Goal: Task Accomplishment & Management: Manage account settings

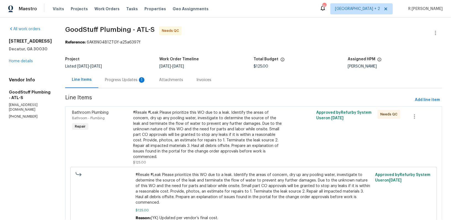
click at [131, 79] on div "Progress Updates 1" at bounding box center [125, 80] width 41 height 6
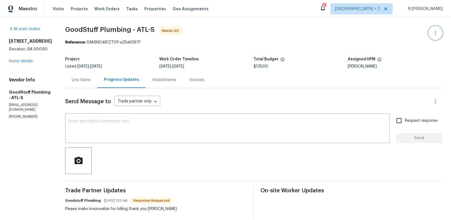
click at [434, 30] on icon "button" at bounding box center [436, 33] width 7 height 7
click at [411, 30] on li "Edit" at bounding box center [418, 32] width 60 height 9
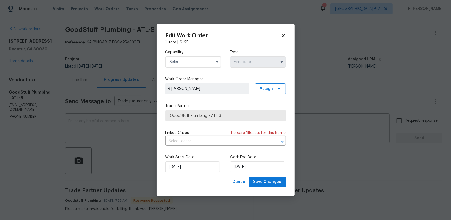
click at [178, 61] on input "text" at bounding box center [194, 61] width 56 height 11
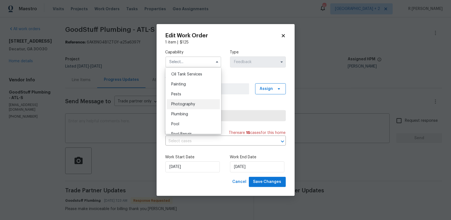
scroll to position [455, 0]
click at [175, 110] on div "Plumbing" at bounding box center [193, 113] width 53 height 10
type input "Plumbing"
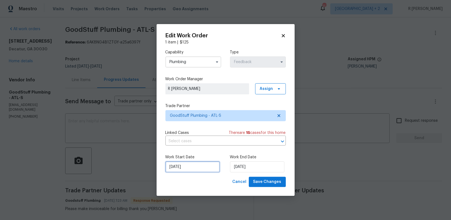
click at [176, 167] on input "19/09/2025" at bounding box center [193, 166] width 54 height 11
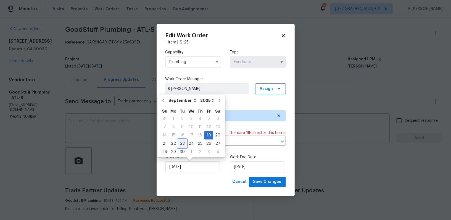
click at [183, 142] on div "23" at bounding box center [182, 144] width 9 height 8
type input "23/09/2025"
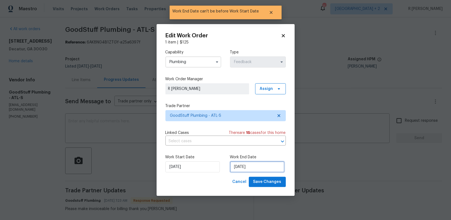
click at [247, 170] on input "23/09/2025" at bounding box center [257, 166] width 54 height 11
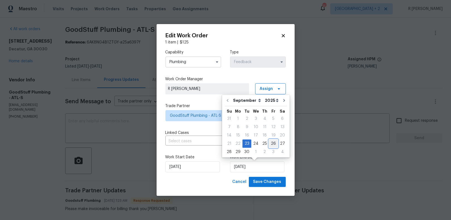
click at [272, 143] on div "26" at bounding box center [273, 144] width 9 height 8
type input "26/09/2025"
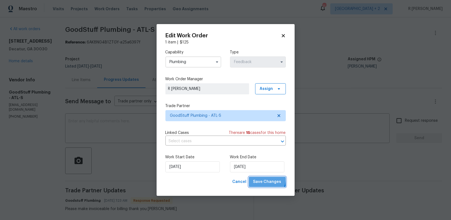
click at [264, 178] on button "Save Changes" at bounding box center [267, 182] width 37 height 10
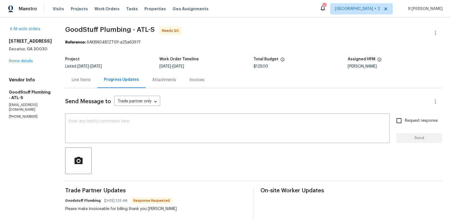
click at [91, 79] on div "Line Items" at bounding box center [81, 80] width 19 height 6
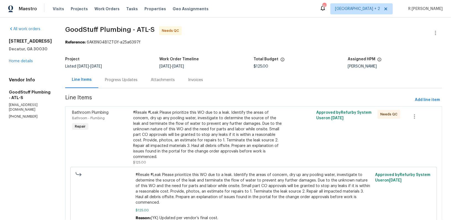
click at [168, 136] on div "#Resale #Leak Please prioritize this WO due to a leak. Identify the areas of co…" at bounding box center [208, 135] width 150 height 50
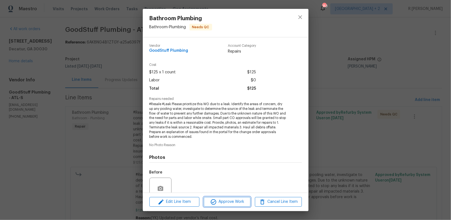
click at [225, 205] on span "Approve Work" at bounding box center [227, 201] width 43 height 7
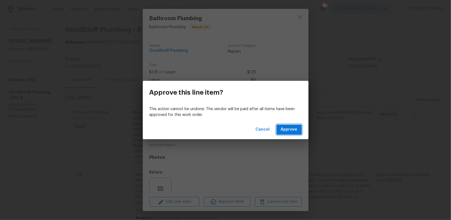
click at [291, 131] on span "Approve" at bounding box center [289, 129] width 17 height 7
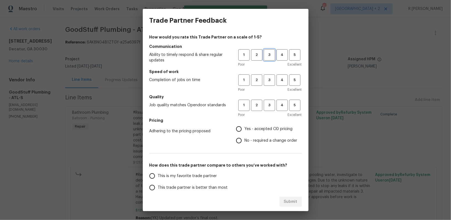
click at [271, 56] on span "3" at bounding box center [270, 55] width 10 height 6
click at [271, 83] on span "3" at bounding box center [270, 80] width 10 height 6
click at [265, 106] on span "3" at bounding box center [270, 105] width 10 height 6
click at [267, 140] on span "No - required a change order" at bounding box center [271, 141] width 53 height 6
click at [245, 140] on input "No - required a change order" at bounding box center [239, 141] width 12 height 12
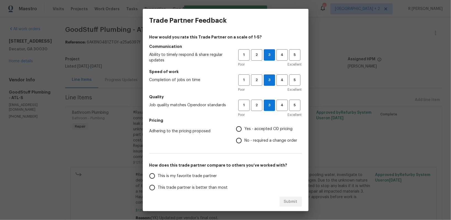
radio input "true"
click at [169, 185] on span "This trade partner is better than most" at bounding box center [193, 188] width 70 height 6
click at [158, 184] on input "This trade partner is better than most" at bounding box center [153, 188] width 12 height 12
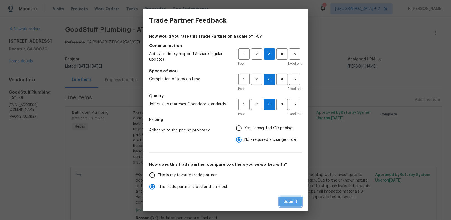
click at [292, 202] on span "Submit" at bounding box center [291, 201] width 14 height 7
radio input "true"
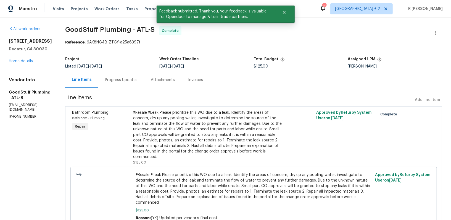
click at [127, 79] on div "Progress Updates" at bounding box center [121, 80] width 33 height 6
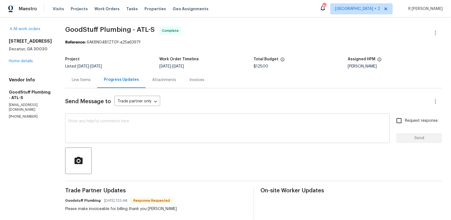
click at [220, 134] on textarea at bounding box center [228, 128] width 318 height 19
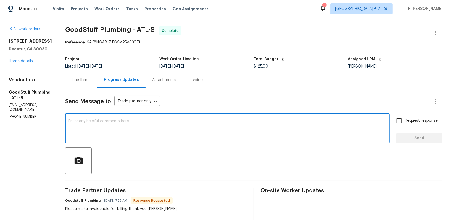
paste textarea "Hi Team, the work order has been approved. Kindly upload the detailed invoice. …"
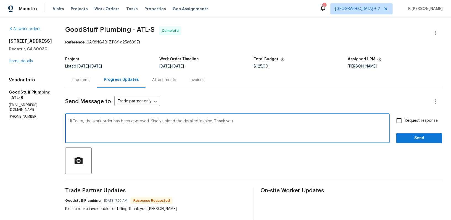
type textarea "Hi Team, the work order has been approved. Kindly upload the detailed invoice. …"
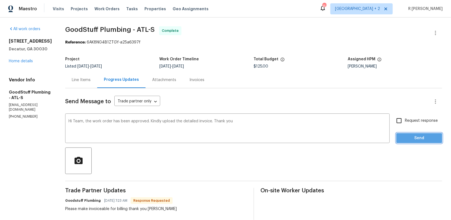
click at [417, 141] on button "Send" at bounding box center [420, 138] width 46 height 10
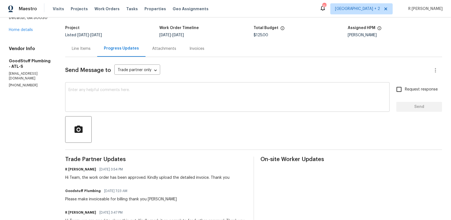
scroll to position [69, 0]
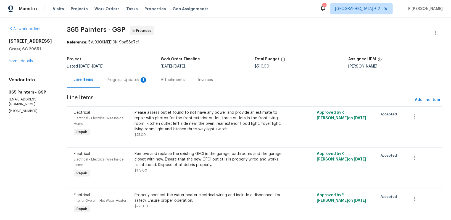
click at [132, 83] on div "Progress Updates 1" at bounding box center [127, 80] width 54 height 16
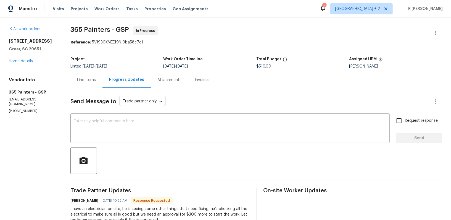
click at [82, 83] on div "Line Items" at bounding box center [86, 80] width 32 height 16
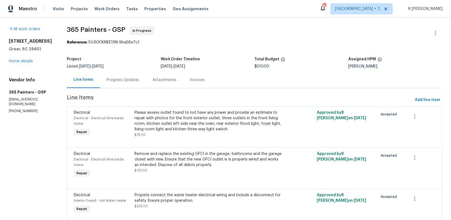
click at [152, 124] on div "Please assess outlet found to not have any power and provide an estimate to rep…" at bounding box center [209, 121] width 149 height 22
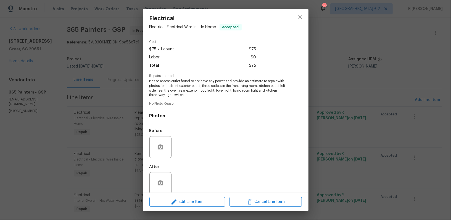
scroll to position [26, 0]
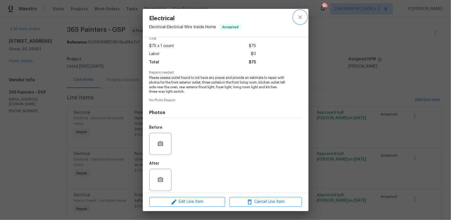
click at [299, 19] on icon "close" at bounding box center [301, 17] width 4 height 4
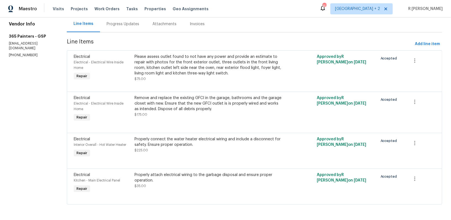
scroll to position [0, 0]
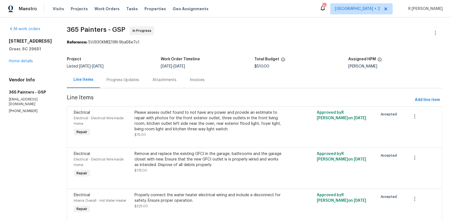
click at [133, 78] on div "Progress Updates" at bounding box center [123, 80] width 33 height 6
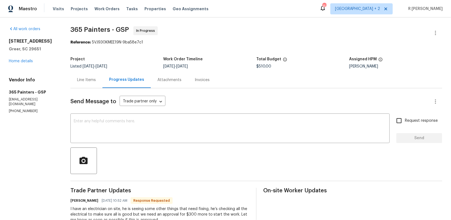
click at [78, 79] on div "Line Items" at bounding box center [86, 80] width 19 height 6
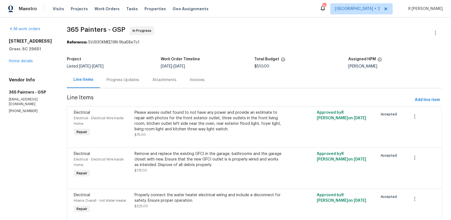
click at [134, 79] on div "Progress Updates" at bounding box center [123, 80] width 33 height 6
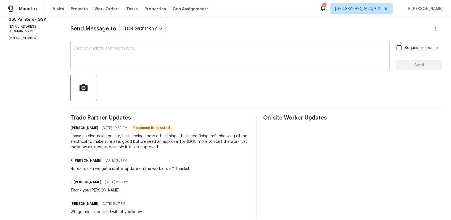
scroll to position [90, 0]
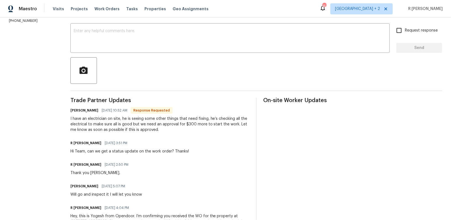
click at [132, 118] on div "I have an electrician on site, he is seeing some other things that need fixing,…" at bounding box center [159, 124] width 179 height 17
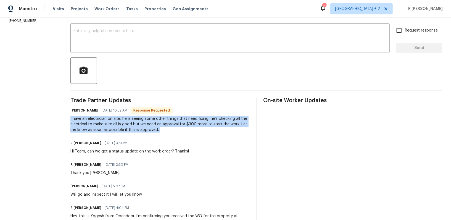
click at [132, 118] on div "I have an electrician on site, he is seeing some other things that need fixing,…" at bounding box center [159, 124] width 179 height 17
copy div "I have an electrician on site, he is seeing some other things that need fixing,…"
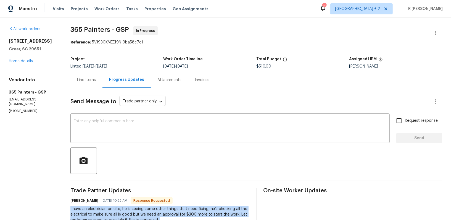
click at [74, 200] on h6 "Jacqueline Matute" at bounding box center [84, 201] width 28 height 6
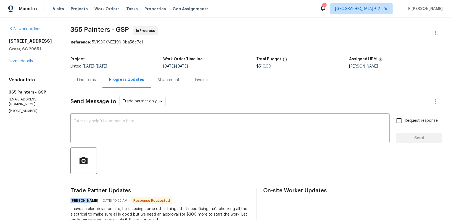
click at [74, 200] on h6 "Jacqueline Matute" at bounding box center [84, 201] width 28 height 6
copy h6 "Jacqueline"
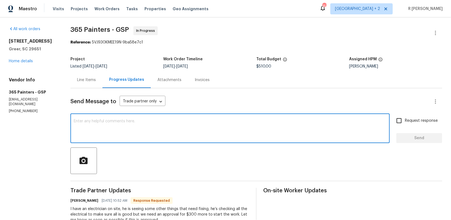
click at [142, 129] on textarea at bounding box center [230, 128] width 313 height 19
paste textarea "Jacqueline"
type textarea "Thank you Jacqueline. Let me check and get back to you asap."
click at [435, 117] on label "Request response" at bounding box center [416, 121] width 45 height 12
click at [405, 117] on input "Request response" at bounding box center [400, 121] width 12 height 12
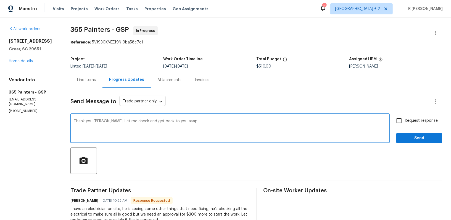
checkbox input "true"
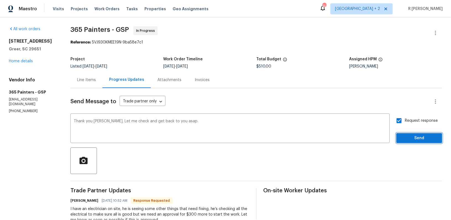
click at [414, 137] on span "Send" at bounding box center [419, 138] width 37 height 7
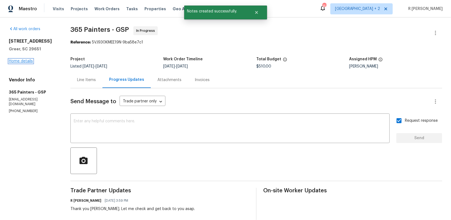
click at [17, 63] on link "Home details" at bounding box center [21, 61] width 24 height 4
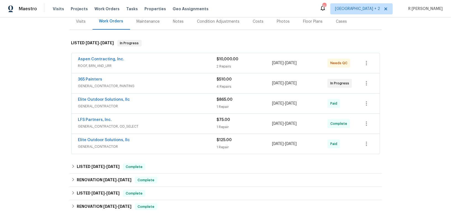
scroll to position [57, 0]
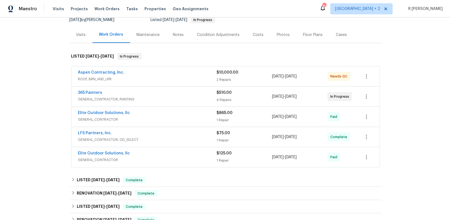
click at [93, 69] on div "Aspen Contracting, Inc. ROOF, BRN_AND_LRR $10,000.00 2 Repairs 9/9/2025 - 9/12/…" at bounding box center [226, 76] width 309 height 20
drag, startPoint x: 106, startPoint y: 93, endPoint x: 73, endPoint y: 92, distance: 32.9
click at [73, 92] on div "365 Painters GENERAL_CONTRACTOR, PAINTING $510.00 4 Repairs 9/23/2025 - 9/26/20…" at bounding box center [226, 97] width 309 height 20
copy link "365 Painters"
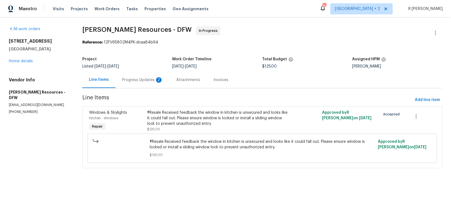
click at [132, 83] on div "Progress Updates 2" at bounding box center [143, 80] width 54 height 16
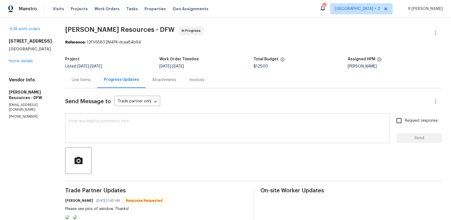
click at [124, 116] on div "x ​" at bounding box center [227, 129] width 325 height 28
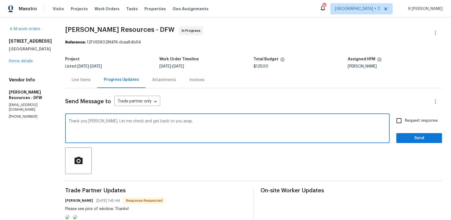
type textarea "Thank you Robert. Let me check and get back to you asap."
click at [421, 125] on label "Request response" at bounding box center [416, 121] width 45 height 12
click at [405, 125] on input "Request response" at bounding box center [400, 121] width 12 height 12
checkbox input "true"
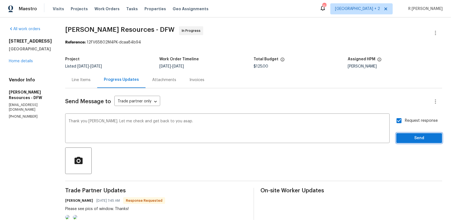
click at [419, 139] on span "Send" at bounding box center [419, 138] width 37 height 7
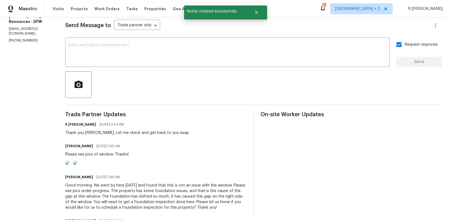
scroll to position [111, 0]
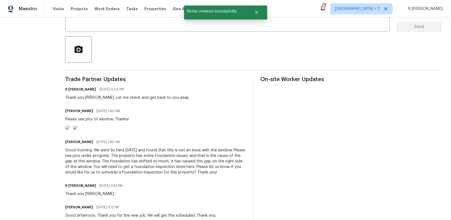
click at [108, 175] on div "Good morning. We went by here yesterday and found that this is not an issue wit…" at bounding box center [156, 161] width 182 height 28
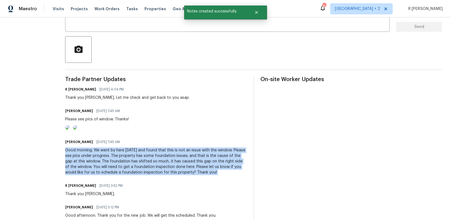
click at [108, 175] on div "Good morning. We went by here yesterday and found that this is not an issue wit…" at bounding box center [156, 161] width 182 height 28
copy div "Good morning. We went by here yesterday and found that this is not an issue wit…"
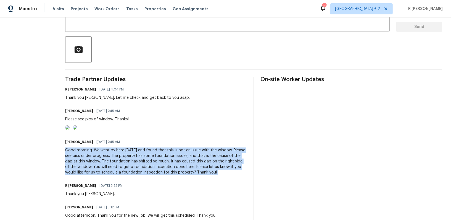
scroll to position [0, 0]
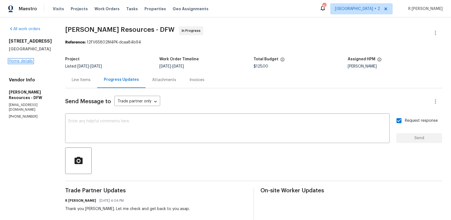
click at [30, 60] on link "Home details" at bounding box center [21, 61] width 24 height 4
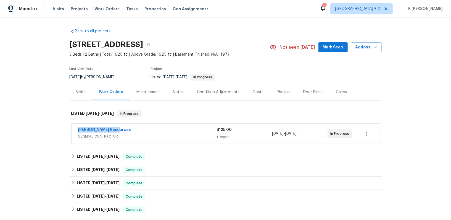
drag, startPoint x: 120, startPoint y: 129, endPoint x: 48, endPoint y: 129, distance: 71.6
click at [48, 129] on div "Back to all projects 1703 Hartford Dr, Carrollton, TX 75007 3 Beds | 2 Baths | …" at bounding box center [225, 118] width 451 height 202
copy link "Lawrence Resources"
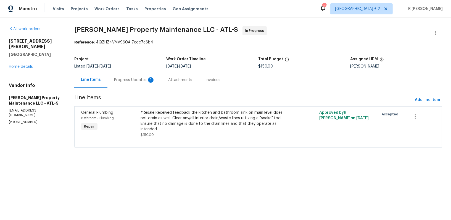
click at [130, 80] on div "Progress Updates 1" at bounding box center [134, 80] width 41 height 6
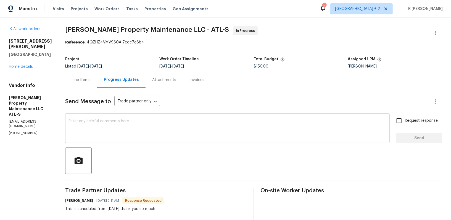
scroll to position [38, 0]
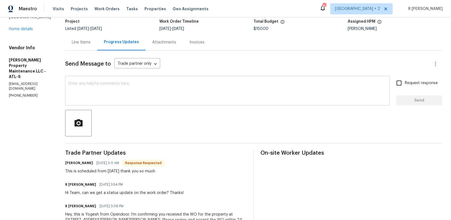
click at [256, 139] on div "Send Message to Trade partner only Trade partner only ​ x ​ Request response Se…" at bounding box center [253, 157] width 377 height 212
click at [195, 103] on div "x ​" at bounding box center [227, 91] width 325 height 28
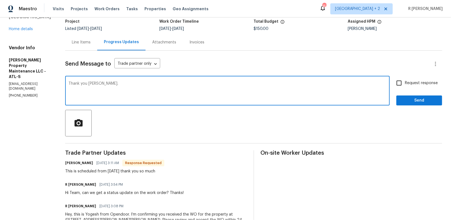
type textarea "Thank you Daniel."
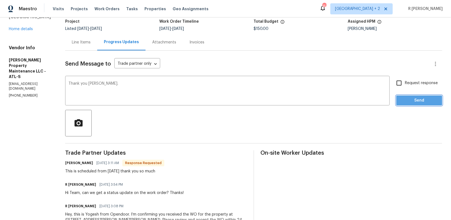
click at [409, 97] on span "Send" at bounding box center [419, 100] width 37 height 7
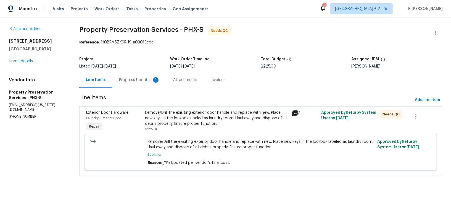
click at [147, 76] on div "Progress Updates 1" at bounding box center [140, 80] width 54 height 16
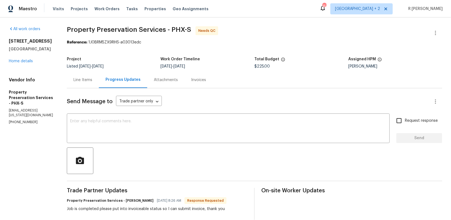
click at [77, 77] on div "Line Items" at bounding box center [83, 80] width 19 height 6
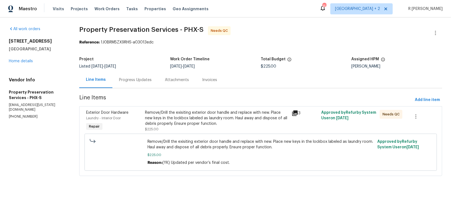
click at [201, 128] on div "Remove/Drill the exisiting exterior door handle and replace with new. Place new…" at bounding box center [217, 121] width 144 height 22
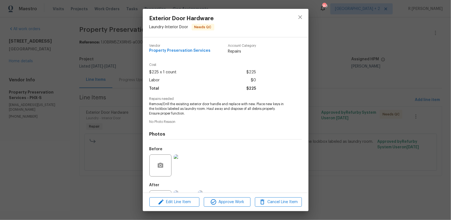
scroll to position [25, 0]
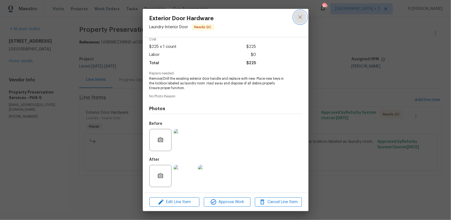
click at [299, 15] on icon "close" at bounding box center [300, 17] width 7 height 7
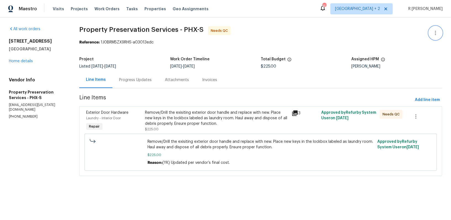
click at [436, 30] on icon "button" at bounding box center [436, 33] width 7 height 7
click at [402, 36] on li "Edit" at bounding box center [418, 32] width 60 height 9
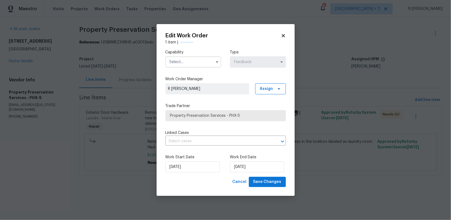
click at [199, 66] on input "text" at bounding box center [194, 61] width 56 height 11
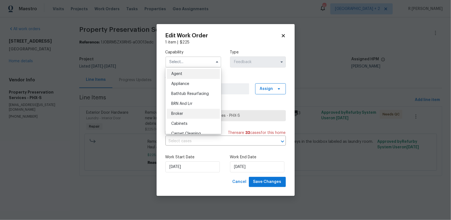
scroll to position [211, 0]
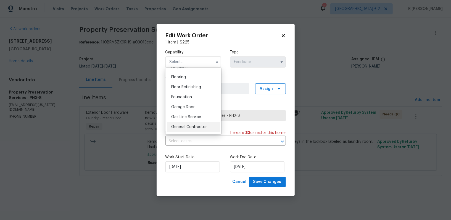
click at [184, 127] on span "General Contractor" at bounding box center [189, 127] width 36 height 4
type input "General Contractor"
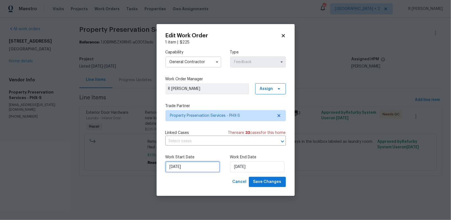
click at [180, 168] on input "23/09/2025" at bounding box center [193, 166] width 54 height 11
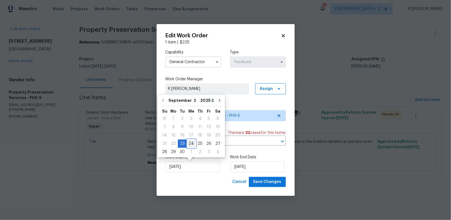
click at [188, 147] on div "24" at bounding box center [191, 144] width 9 height 8
type input "24/09/2025"
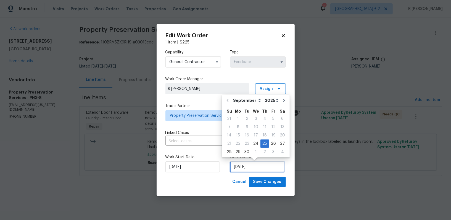
click at [249, 165] on input "25/09/2025" at bounding box center [257, 166] width 54 height 11
click at [272, 143] on div "26" at bounding box center [273, 144] width 9 height 8
type input "26/09/2025"
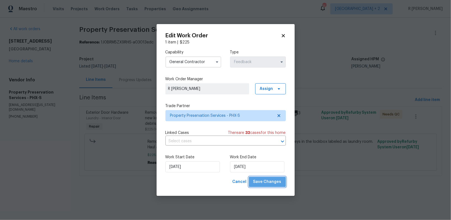
click at [272, 181] on span "Save Changes" at bounding box center [268, 181] width 28 height 7
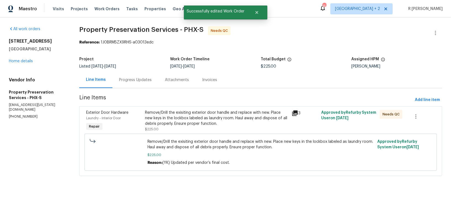
click at [200, 118] on div "Remove/Drill the exisiting exterior door handle and replace with new. Place new…" at bounding box center [217, 118] width 144 height 17
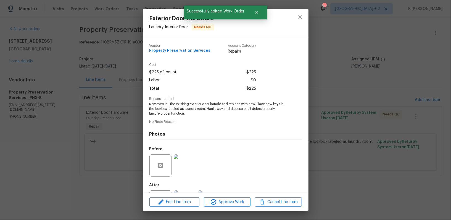
scroll to position [25, 0]
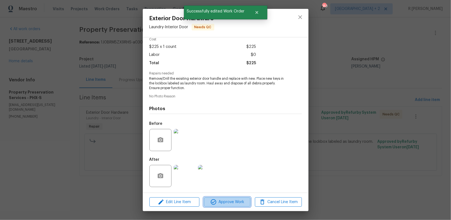
click at [213, 201] on icon "button" at bounding box center [213, 202] width 7 height 7
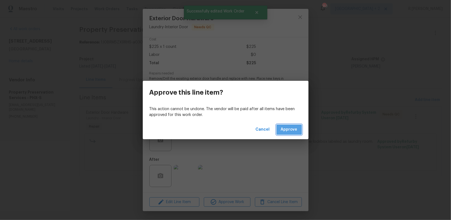
click at [302, 130] on button "Approve" at bounding box center [289, 129] width 25 height 10
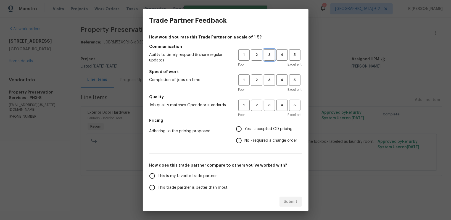
click at [273, 58] on button "3" at bounding box center [269, 54] width 11 height 11
click at [267, 85] on button "3" at bounding box center [269, 79] width 11 height 11
click at [265, 102] on span "3" at bounding box center [270, 105] width 10 height 6
click at [245, 138] on input "No - required a change order" at bounding box center [239, 141] width 12 height 12
radio input "true"
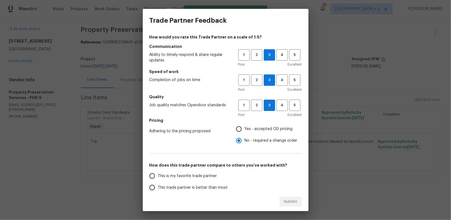
click at [205, 175] on span "This is my favorite trade partner" at bounding box center [187, 176] width 59 height 6
click at [158, 175] on input "This is my favorite trade partner" at bounding box center [153, 176] width 12 height 12
radio input "false"
click at [200, 187] on span "This trade partner is better than most" at bounding box center [193, 188] width 70 height 6
click at [158, 187] on input "This trade partner is better than most" at bounding box center [153, 188] width 12 height 12
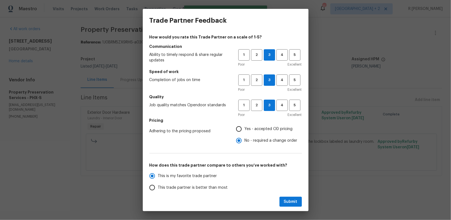
scroll to position [1, 0]
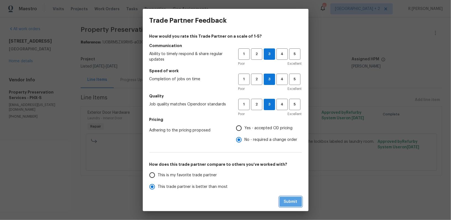
click at [296, 202] on span "Submit" at bounding box center [291, 201] width 14 height 7
radio input "true"
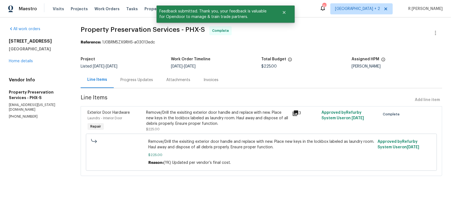
click at [135, 86] on div "Progress Updates" at bounding box center [137, 80] width 46 height 16
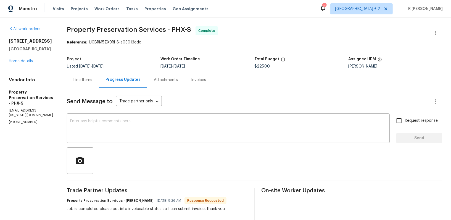
click at [198, 153] on div at bounding box center [255, 160] width 376 height 27
click at [198, 149] on div at bounding box center [255, 160] width 376 height 27
click at [195, 140] on div "x ​" at bounding box center [228, 129] width 323 height 28
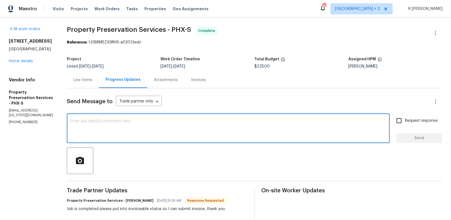
paste textarea "Hi Team, the work order has been approved. Kindly upload the detailed invoice. …"
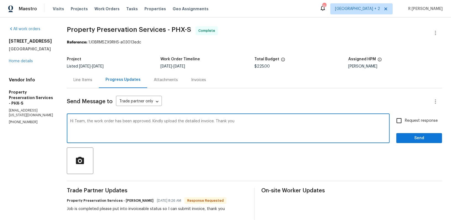
type textarea "Hi Team, the work order has been approved. Kindly upload the detailed invoice. …"
click at [417, 135] on span "Send" at bounding box center [419, 138] width 37 height 7
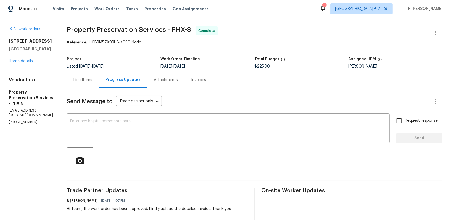
click at [79, 87] on div "Line Items" at bounding box center [83, 80] width 32 height 16
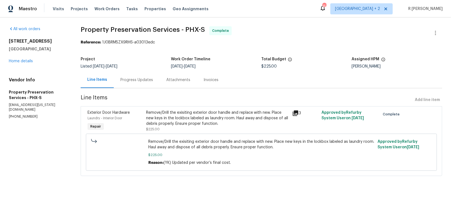
click at [207, 137] on div "Remove/Drill the exisiting exterior door handle and replace with new. Place new…" at bounding box center [261, 152] width 229 height 30
click at [164, 120] on div "Remove/Drill the exisiting exterior door handle and replace with new. Place new…" at bounding box center [217, 118] width 143 height 17
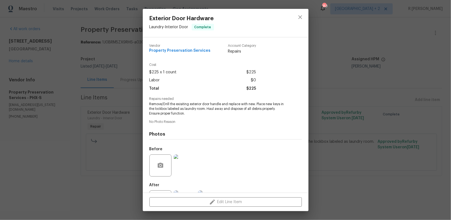
click at [202, 104] on span "Remove/Drill the exisiting exterior door handle and replace with new. Place new…" at bounding box center [218, 109] width 137 height 14
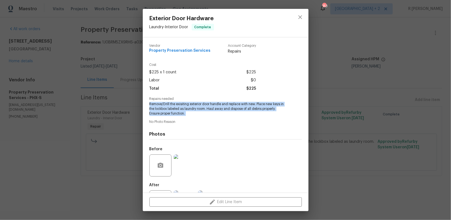
click at [202, 104] on span "Remove/Drill the exisiting exterior door handle and replace with new. Place new…" at bounding box center [218, 109] width 137 height 14
copy span "Remove/Drill the exisiting exterior door handle and replace with new. Place new…"
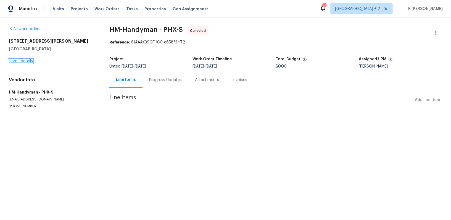
click at [13, 62] on link "Home details" at bounding box center [21, 61] width 24 height 4
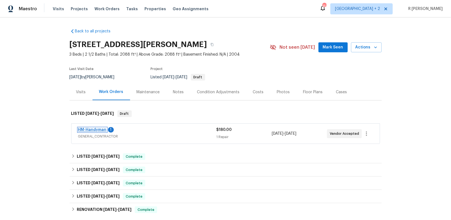
click at [93, 130] on link "HM-Handyman" at bounding box center [92, 130] width 28 height 4
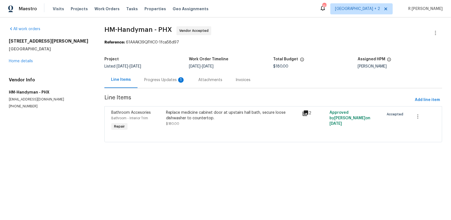
click at [166, 82] on div "Progress Updates 1" at bounding box center [165, 80] width 54 height 16
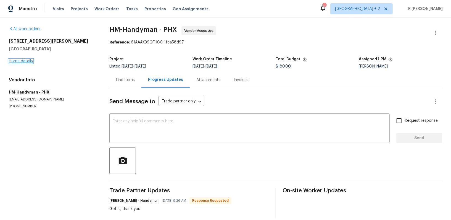
click at [26, 61] on link "Home details" at bounding box center [21, 61] width 24 height 4
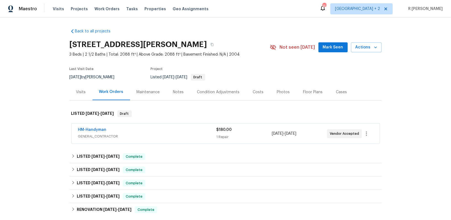
drag, startPoint x: 42, startPoint y: 131, endPoint x: 7, endPoint y: 136, distance: 35.2
click at [7, 136] on div "Back to all projects [STREET_ADDRESS][PERSON_NAME] 3 Beds | 2 1/2 Baths | Total…" at bounding box center [225, 118] width 451 height 202
drag, startPoint x: 114, startPoint y: 128, endPoint x: 70, endPoint y: 128, distance: 44.0
click at [70, 128] on div "HM-Handyman GENERAL_CONTRACTOR $180.00 1 Repair [DATE] - [DATE] Vendor Accepted" at bounding box center [226, 133] width 312 height 23
copy link "HM-Handyman"
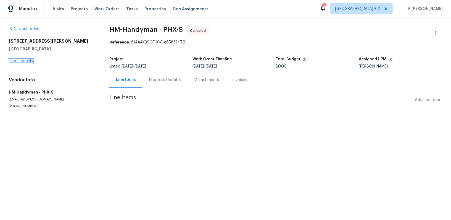
click at [16, 59] on link "Home details" at bounding box center [21, 61] width 24 height 4
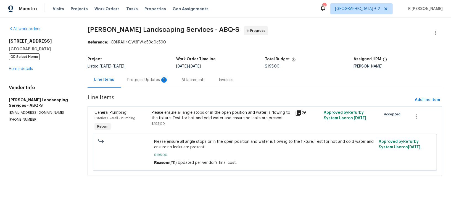
click at [144, 80] on div "Progress Updates 1" at bounding box center [147, 80] width 41 height 6
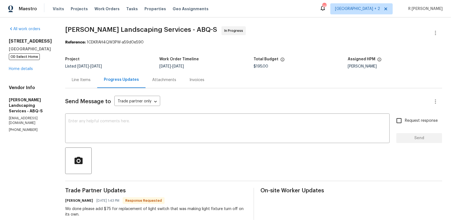
click at [89, 83] on div "Line Items" at bounding box center [81, 80] width 32 height 16
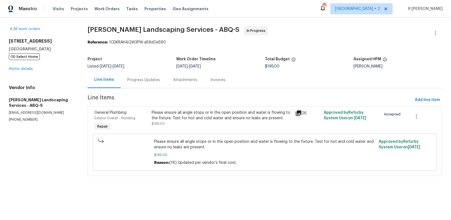
click at [178, 120] on div "Please ensure all angle stops or in the open position and water is flowing to t…" at bounding box center [222, 115] width 140 height 11
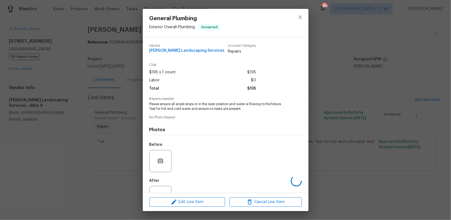
scroll to position [21, 0]
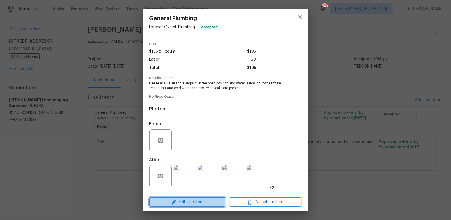
click at [206, 206] on button "Edit Line Item" at bounding box center [188, 202] width 76 height 10
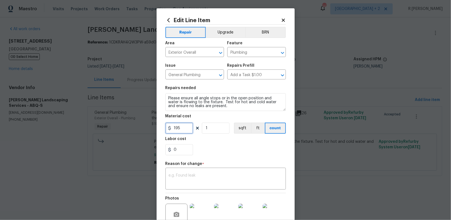
click at [185, 126] on input "195" at bounding box center [180, 127] width 28 height 11
type input "270"
click at [186, 181] on textarea at bounding box center [226, 179] width 114 height 12
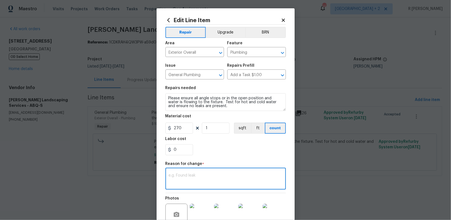
paste textarea "(YK) Updated per vendor’s final cost."
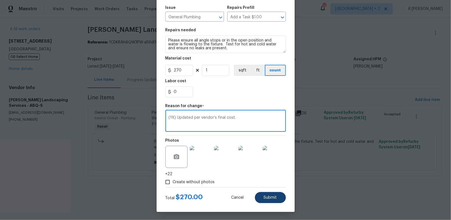
type textarea "(YK) Updated per vendor’s final cost."
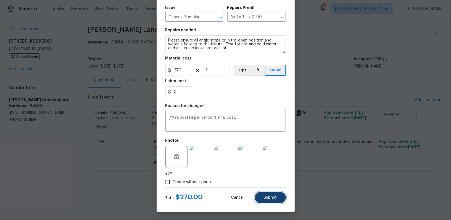
click at [274, 197] on span "Submit" at bounding box center [270, 197] width 13 height 4
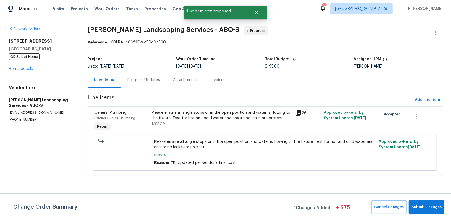
scroll to position [0, 0]
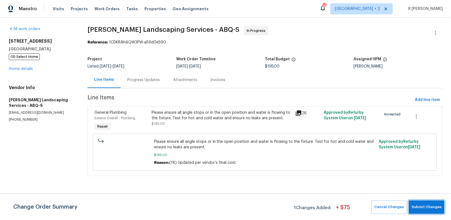
click at [420, 209] on span "Submit Changes" at bounding box center [427, 207] width 30 height 6
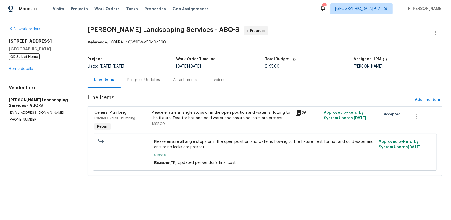
click at [153, 80] on div "Progress Updates" at bounding box center [143, 80] width 33 height 6
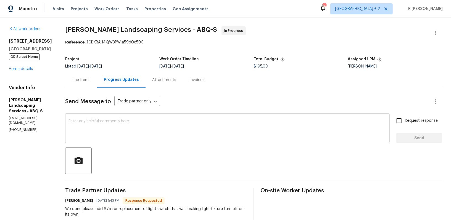
click at [179, 132] on textarea at bounding box center [228, 128] width 318 height 19
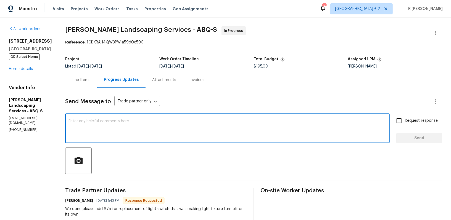
paste textarea "Final cost updated and work order approved. Kindly upload the detailed invoice.…"
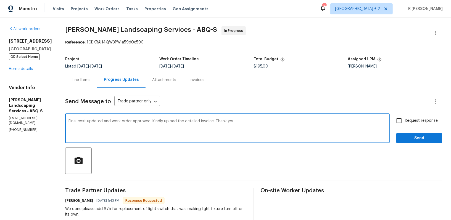
type textarea "Final cost updated and work order approved. Kindly upload the detailed invoice.…"
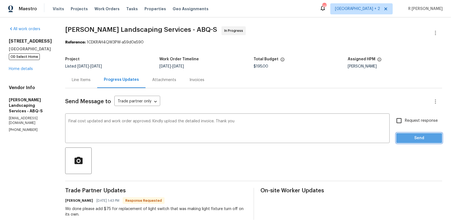
click at [429, 136] on span "Send" at bounding box center [419, 138] width 37 height 7
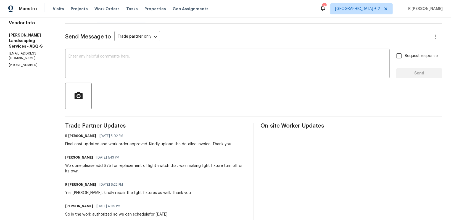
scroll to position [65, 0]
click at [90, 163] on div "Wo done please add $75 for replacement of light switch that was making light fi…" at bounding box center [156, 168] width 182 height 11
click at [81, 171] on div "Wo done please add $75 for replacement of light switch that was making light fi…" at bounding box center [156, 168] width 182 height 11
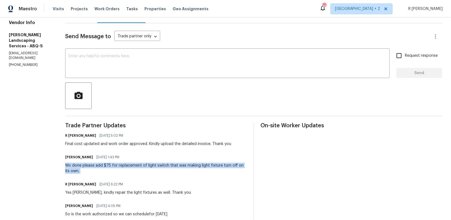
click at [81, 171] on div "Wo done please add $75 for replacement of light switch that was making light fi…" at bounding box center [156, 168] width 182 height 11
copy div "Wo done please add $75 for replacement of light switch that was making light fi…"
